Goal: Complete application form

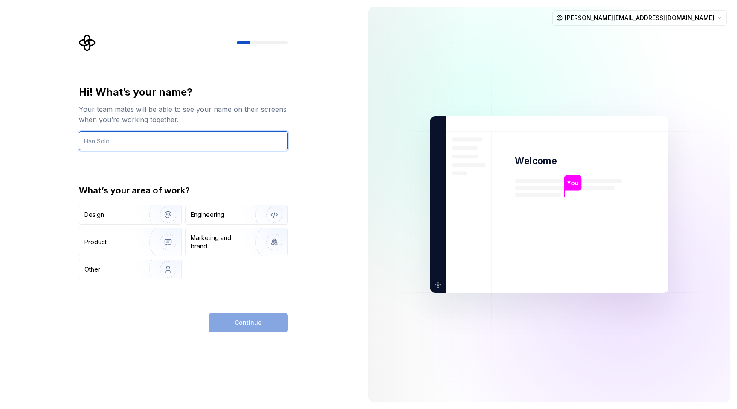
click at [180, 145] on input "text" at bounding box center [183, 140] width 209 height 19
type input "J"
type input "Юлия"
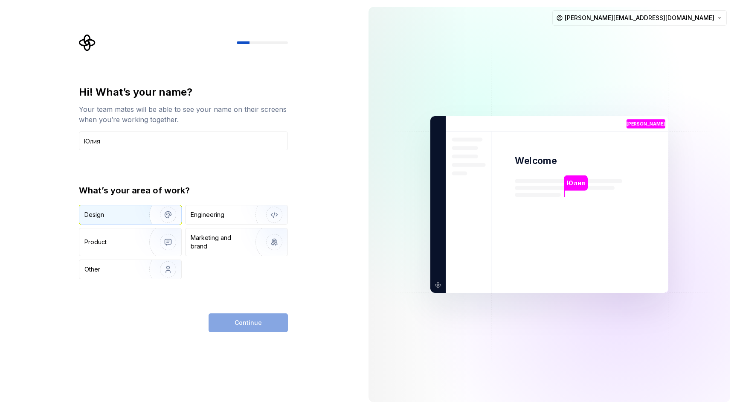
click at [115, 212] on div "Design" at bounding box center [111, 214] width 54 height 9
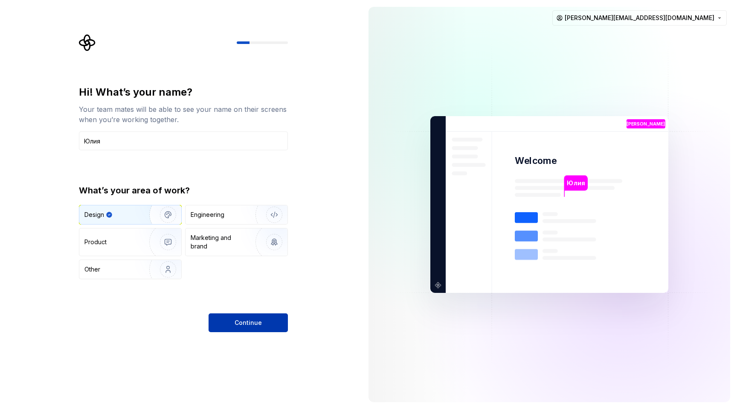
click at [258, 325] on span "Continue" at bounding box center [248, 322] width 27 height 9
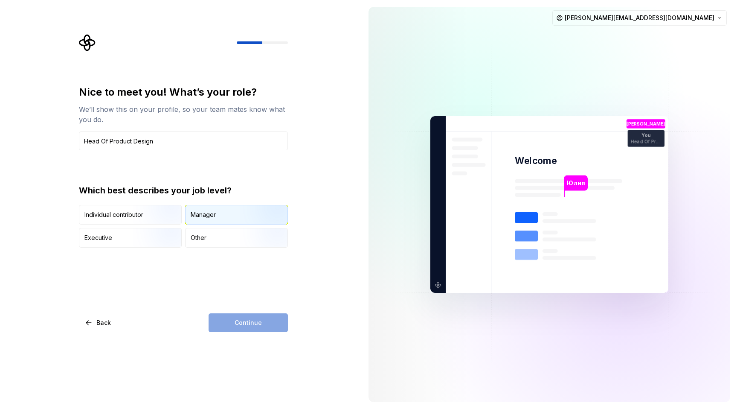
type input "Head Of Product Design"
click at [229, 219] on div "Manager" at bounding box center [237, 214] width 102 height 19
click at [261, 323] on button "Continue" at bounding box center [248, 322] width 79 height 19
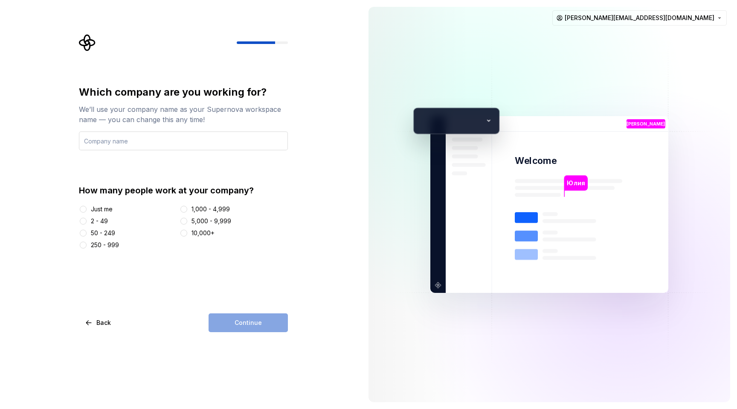
click at [195, 142] on input "text" at bounding box center [183, 140] width 209 height 19
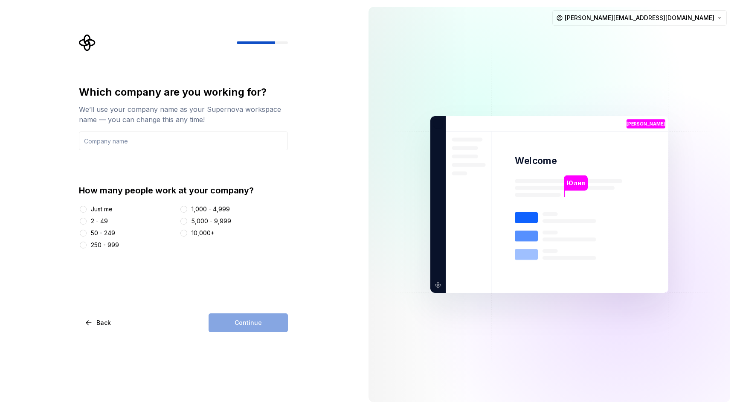
click at [210, 211] on div "1,000 - 4,999" at bounding box center [211, 209] width 38 height 9
click at [187, 211] on button "1,000 - 4,999" at bounding box center [183, 209] width 7 height 7
click at [252, 325] on div "Continue" at bounding box center [248, 322] width 79 height 19
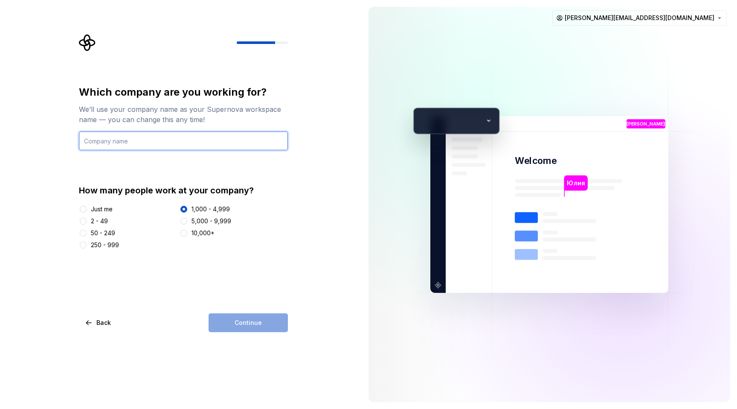
click at [140, 146] on input "text" at bounding box center [183, 140] width 209 height 19
type input "[DOMAIN_NAME]"
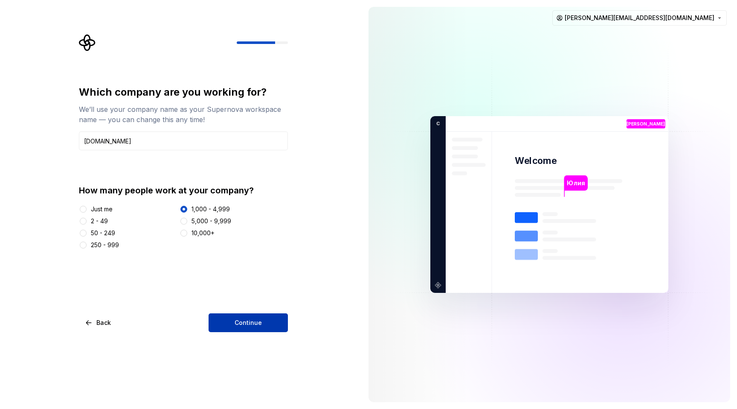
click at [236, 319] on span "Continue" at bounding box center [248, 322] width 27 height 9
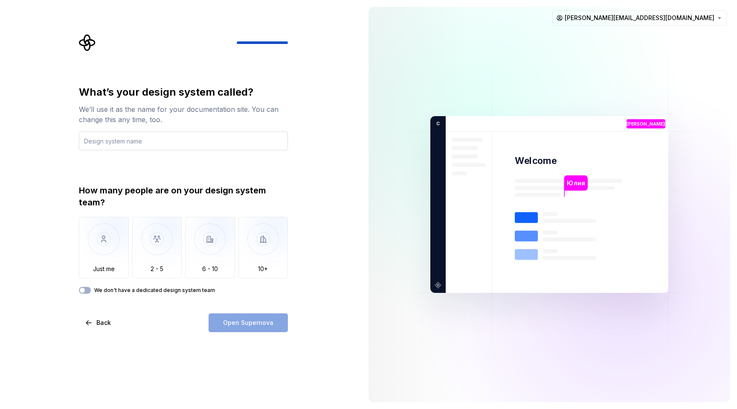
click at [157, 146] on input "text" at bounding box center [183, 140] width 209 height 19
type input "SnackUI Family"
click at [220, 260] on img "button" at bounding box center [210, 245] width 50 height 57
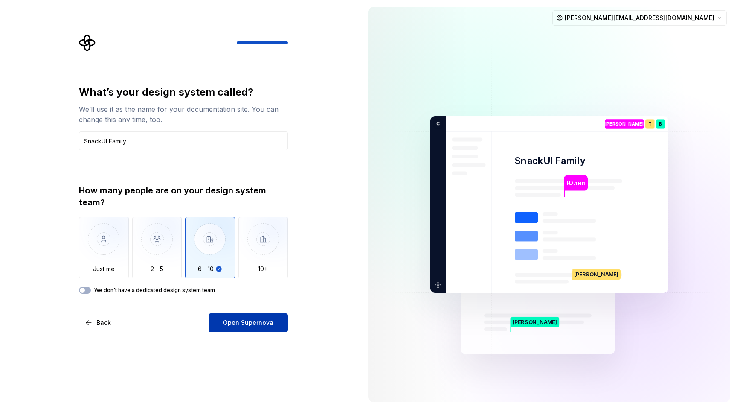
click at [267, 329] on button "Open Supernova" at bounding box center [248, 322] width 79 height 19
